Goal: Navigation & Orientation: Find specific page/section

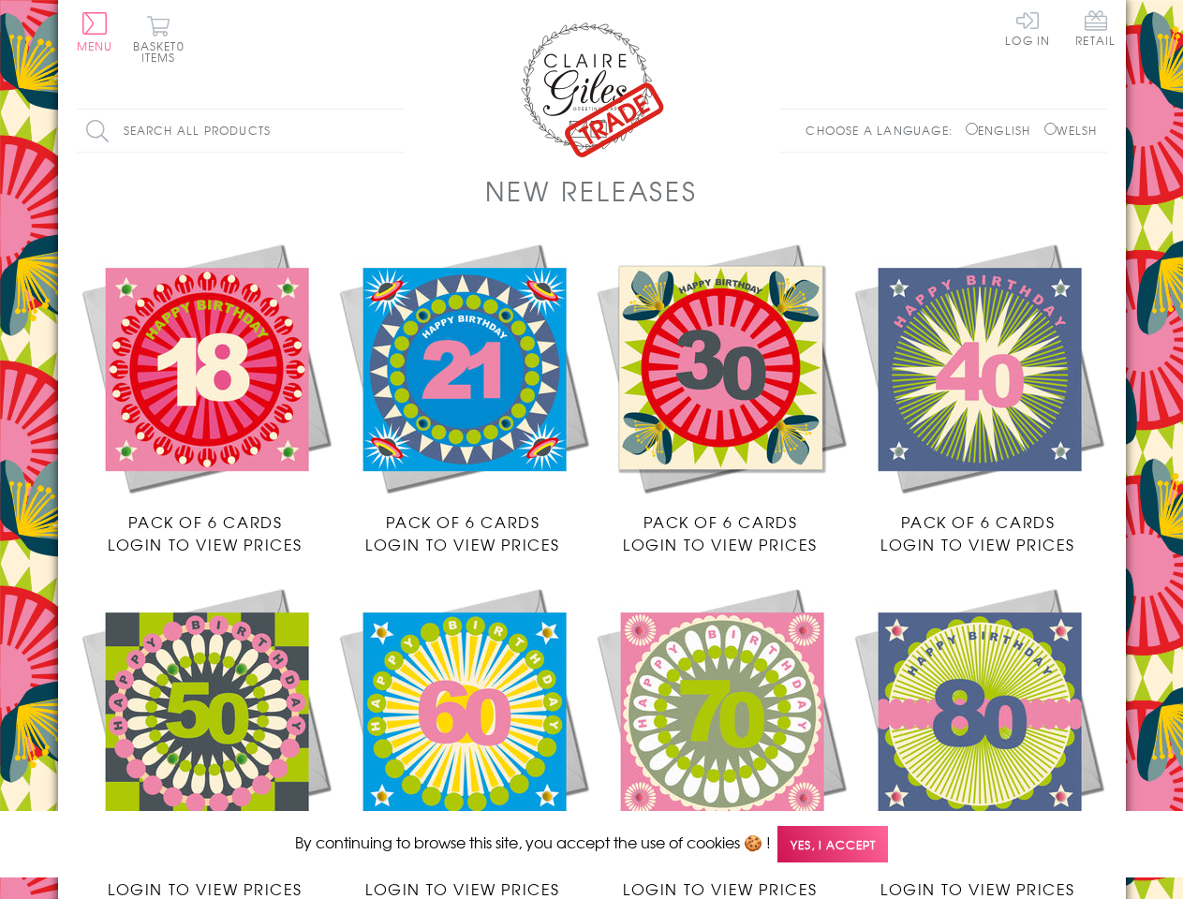
click at [966, 128] on input "English" at bounding box center [972, 129] width 12 height 12
radio input "true"
click at [1046, 128] on input "Welsh" at bounding box center [1051, 129] width 12 height 12
radio input "true"
click at [841, 844] on span "Yes, I accept" at bounding box center [833, 844] width 111 height 37
